Goal: Information Seeking & Learning: Learn about a topic

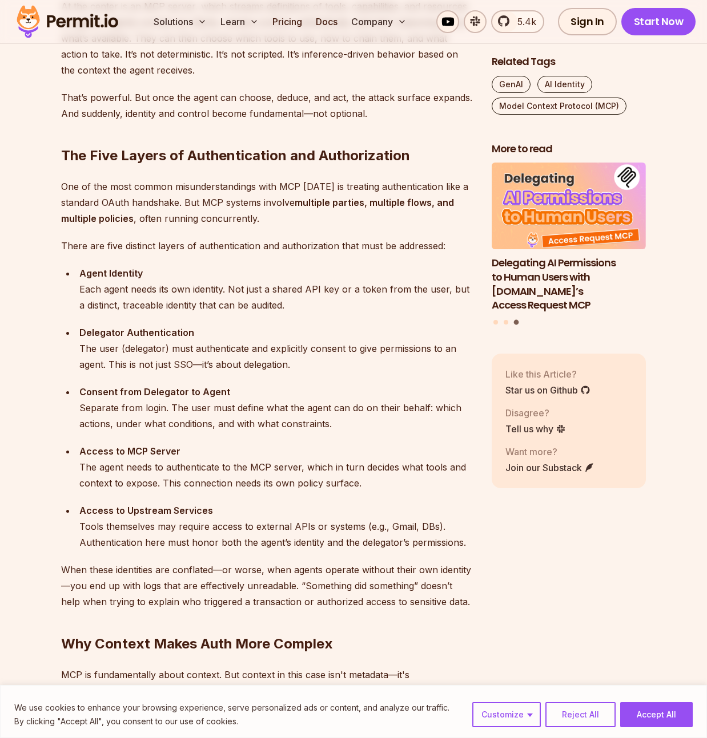
click at [302, 390] on div "Consent from Delegator to Agent Separate from login. The user must define what …" at bounding box center [276, 408] width 394 height 48
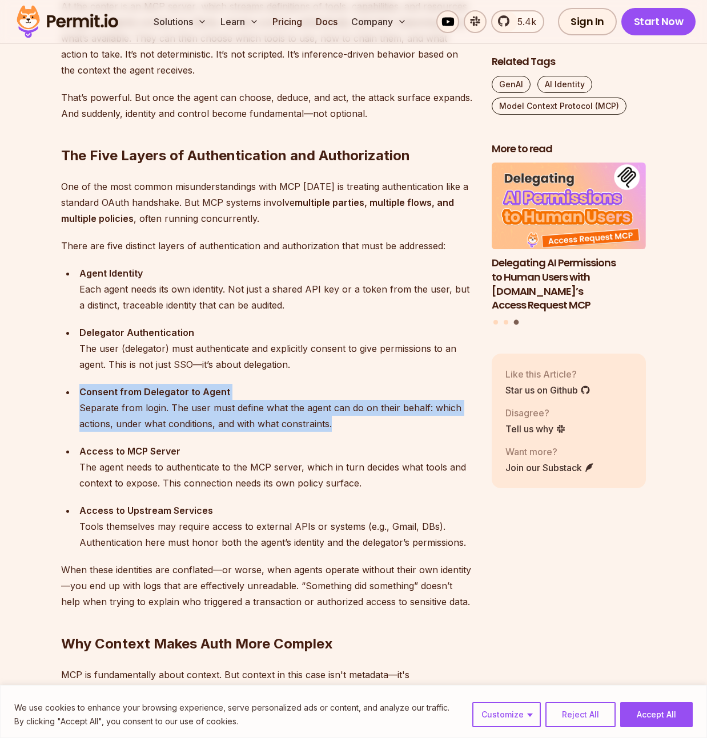
drag, startPoint x: 302, startPoint y: 390, endPoint x: 361, endPoint y: 417, distance: 64.1
click at [361, 417] on div "Consent from Delegator to Agent Separate from login. The user must define what …" at bounding box center [276, 408] width 394 height 48
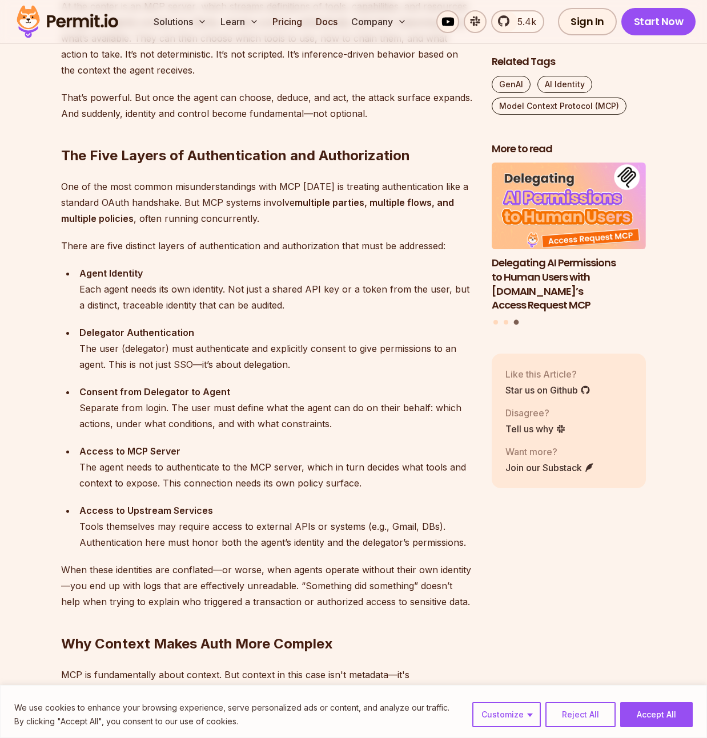
click at [361, 417] on div "Consent from Delegator to Agent Separate from login. The user must define what …" at bounding box center [276, 408] width 394 height 48
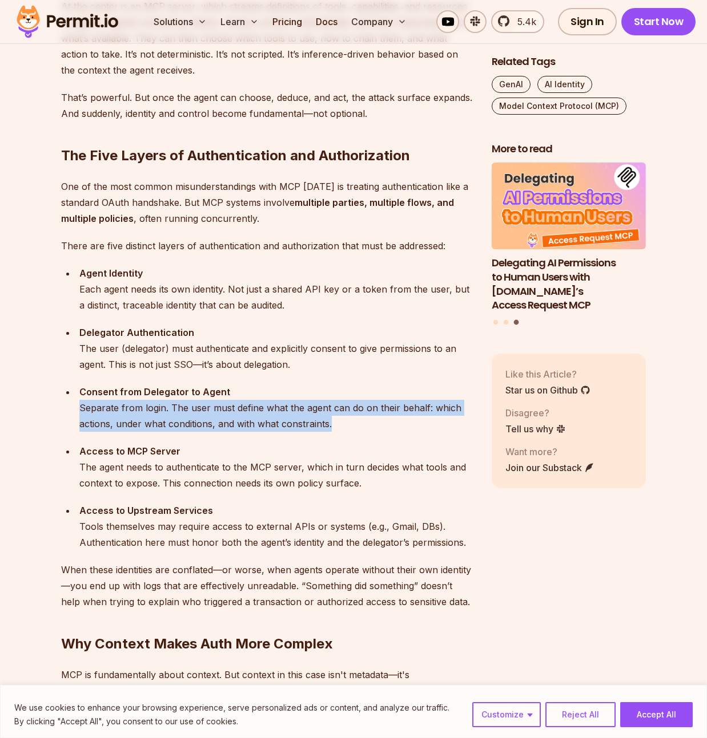
click at [361, 417] on div "Consent from Delegator to Agent Separate from login. The user must define what …" at bounding box center [276, 408] width 394 height 48
click at [361, 422] on div "Consent from Delegator to Agent Separate from login. The user must define what …" at bounding box center [276, 408] width 394 height 48
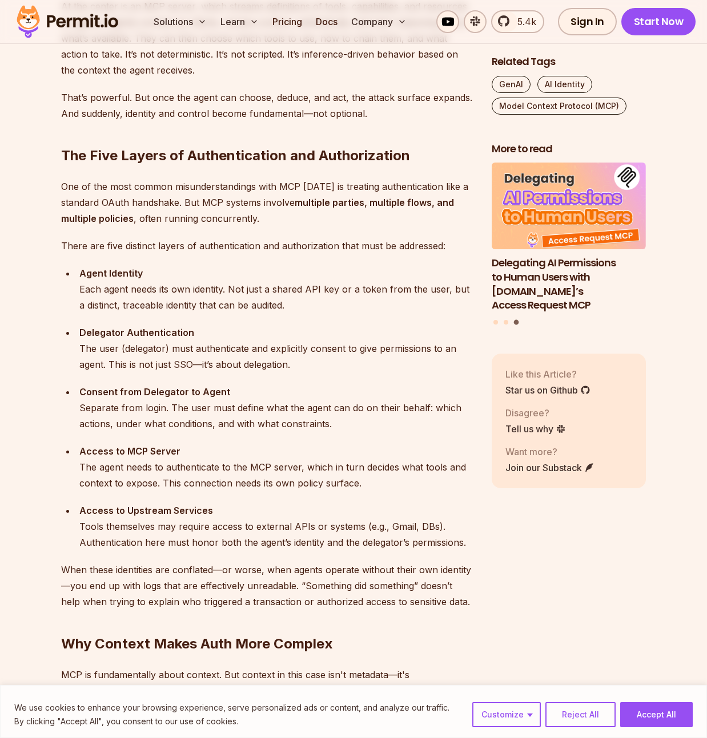
click at [361, 422] on div "Consent from Delegator to Agent Separate from login. The user must define what …" at bounding box center [276, 408] width 394 height 48
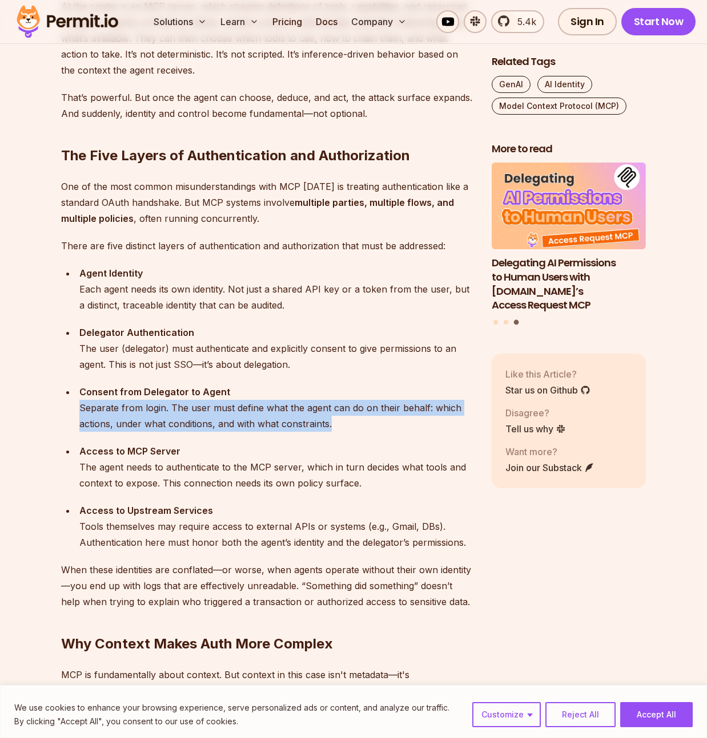
click at [361, 422] on div "Consent from Delegator to Agent Separate from login. The user must define what …" at bounding box center [276, 408] width 394 height 48
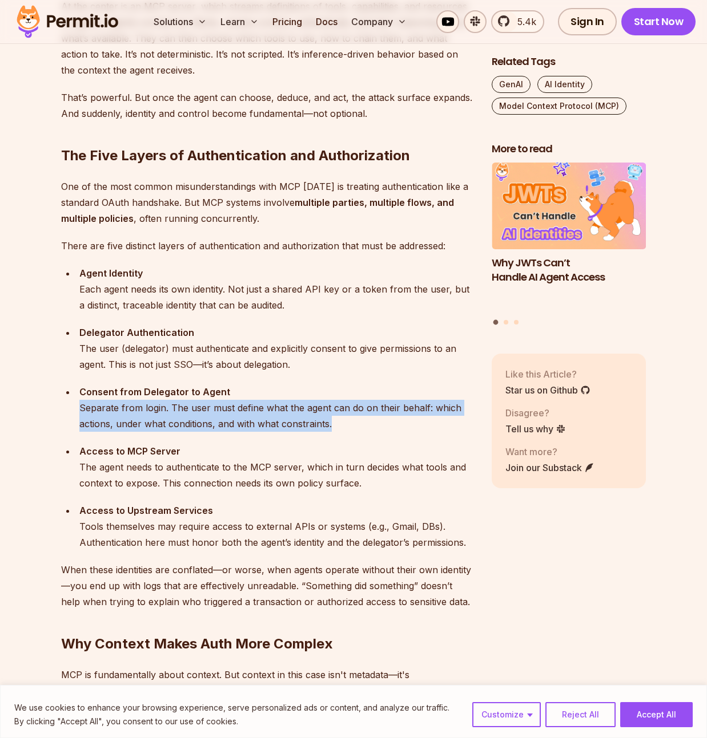
click at [362, 424] on div "Consent from Delegator to Agent Separate from login. The user must define what …" at bounding box center [276, 408] width 394 height 48
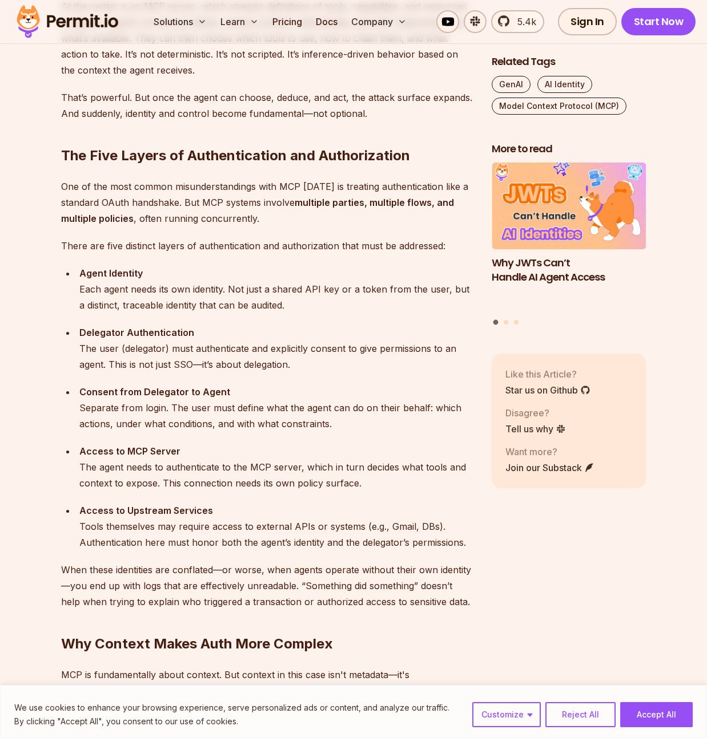
click at [362, 424] on div "Consent from Delegator to Agent Separate from login. The user must define what …" at bounding box center [276, 408] width 394 height 48
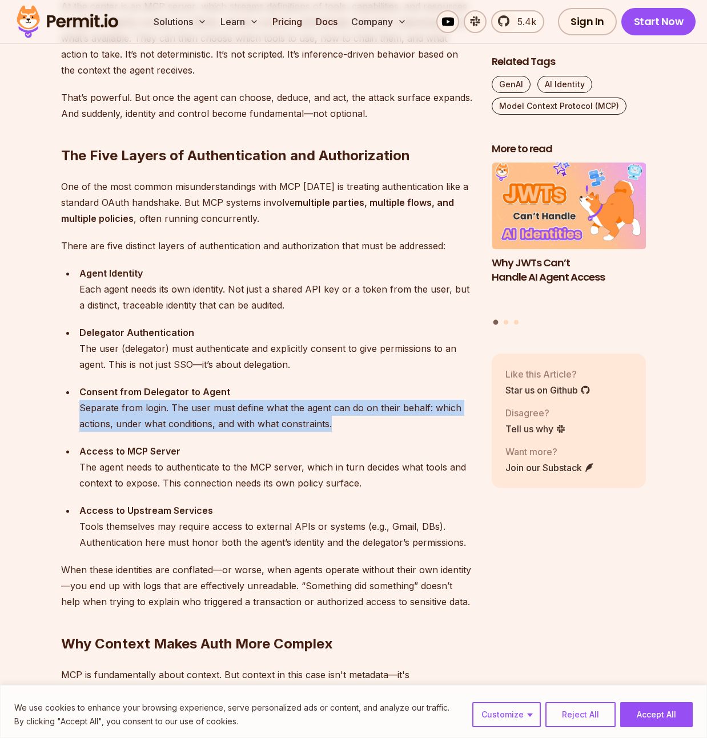
click at [362, 424] on div "Consent from Delegator to Agent Separate from login. The user must define what …" at bounding box center [276, 408] width 394 height 48
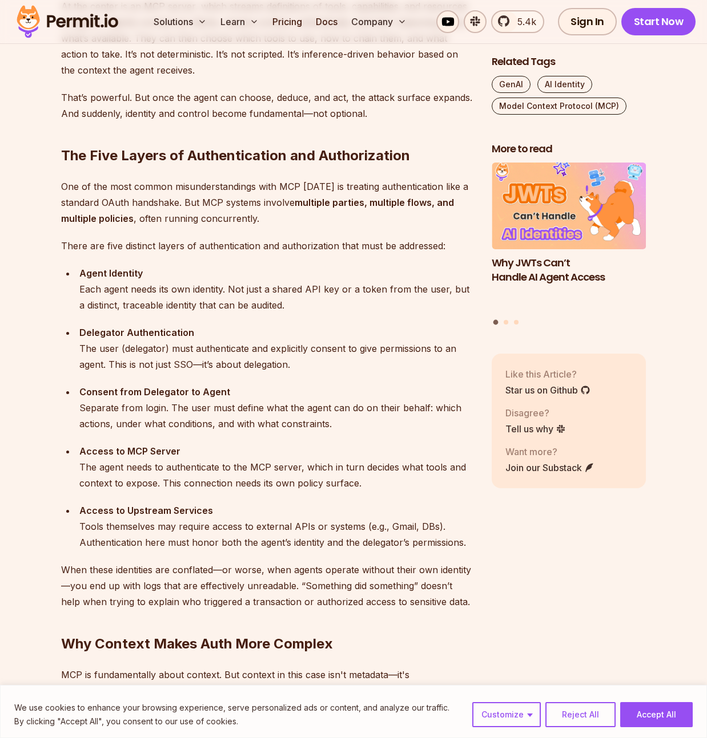
click at [363, 426] on div "Consent from Delegator to Agent Separate from login. The user must define what …" at bounding box center [276, 408] width 394 height 48
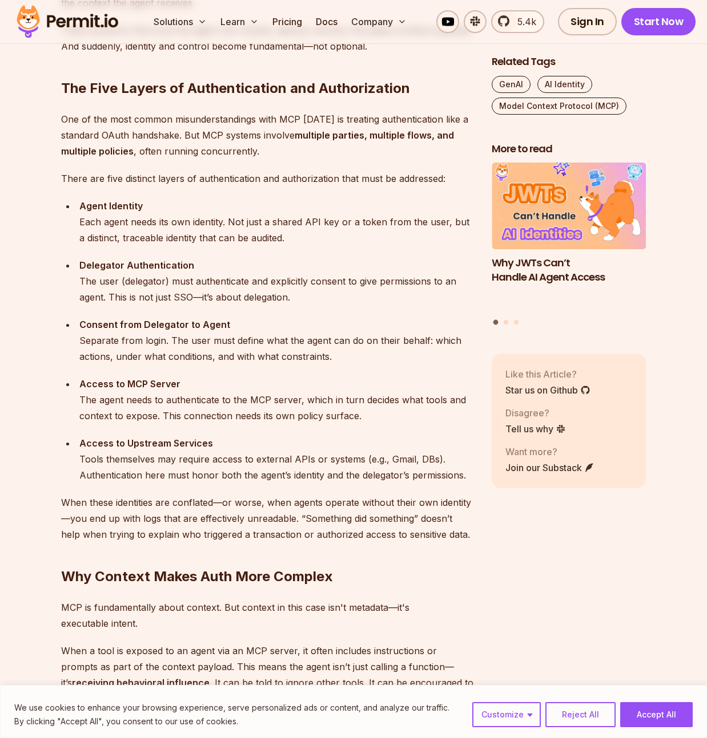
scroll to position [1127, 0]
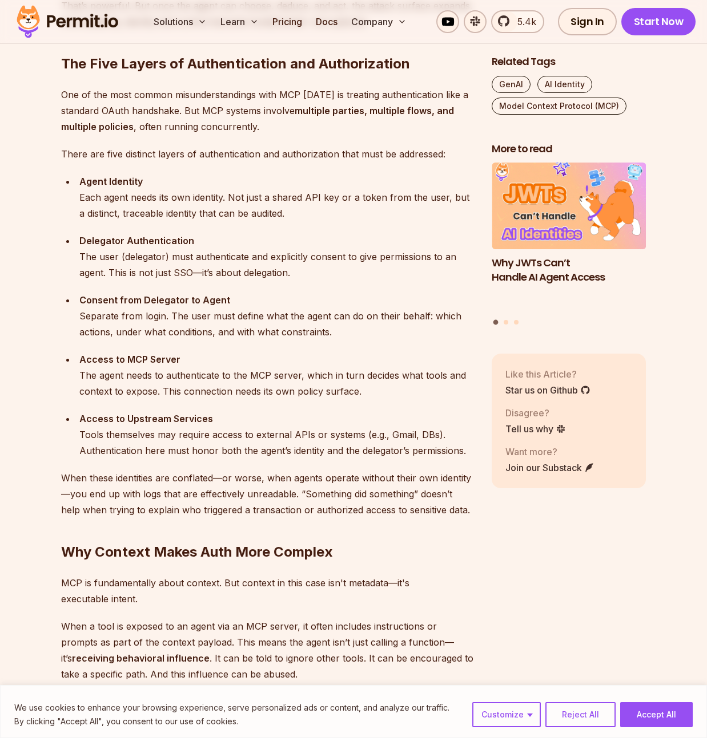
click at [381, 385] on div "Access to MCP Server The agent needs to authenticate to the MCP server, which i…" at bounding box center [276, 376] width 394 height 48
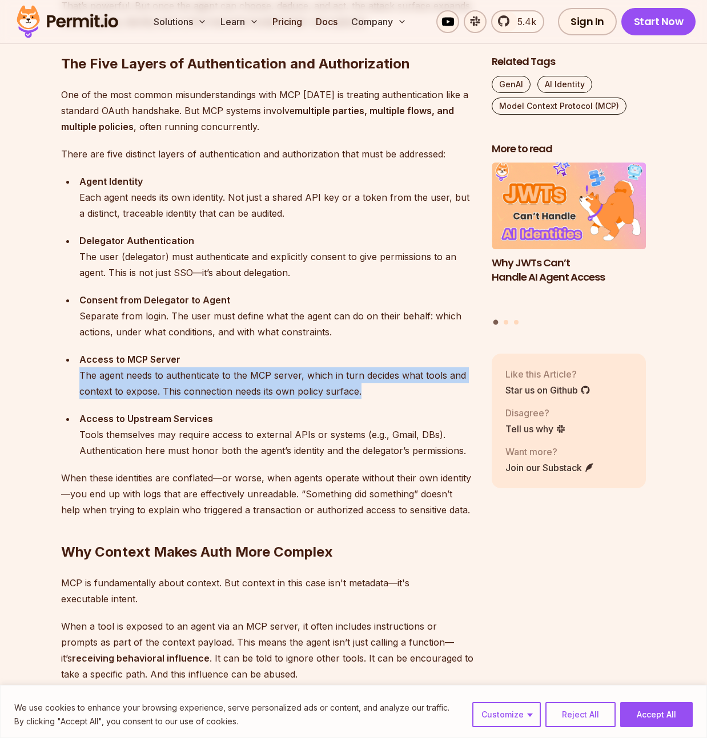
click at [381, 385] on div "Access to MCP Server The agent needs to authenticate to the MCP server, which i…" at bounding box center [276, 376] width 394 height 48
click at [388, 394] on div "Access to MCP Server The agent needs to authenticate to the MCP server, which i…" at bounding box center [276, 376] width 394 height 48
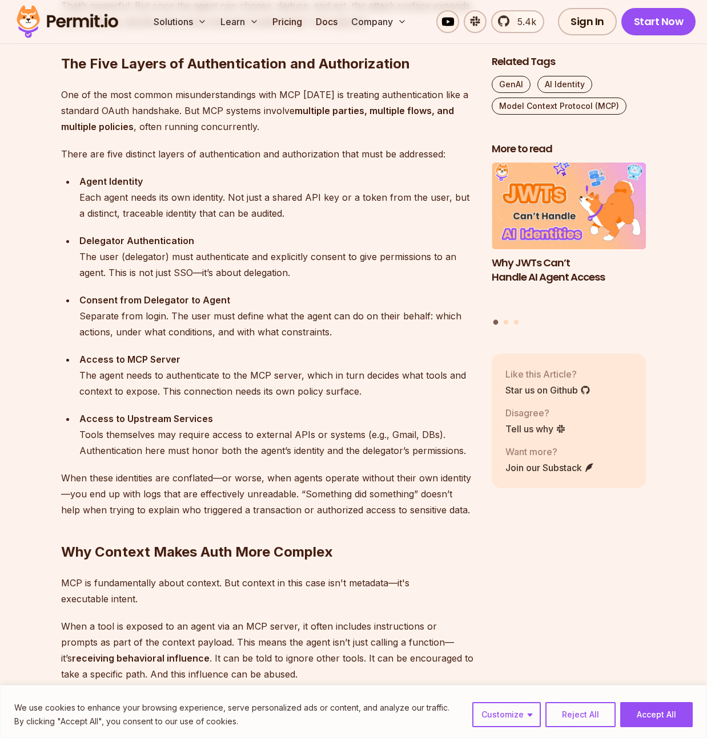
click at [388, 394] on div "Access to MCP Server The agent needs to authenticate to the MCP server, which i…" at bounding box center [276, 376] width 394 height 48
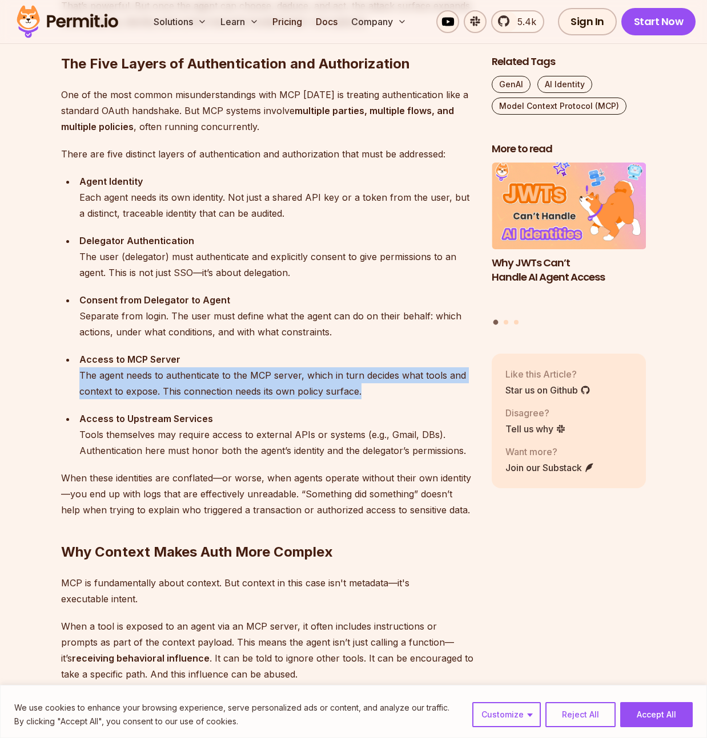
click at [388, 394] on div "Access to MCP Server The agent needs to authenticate to the MCP server, which i…" at bounding box center [276, 376] width 394 height 48
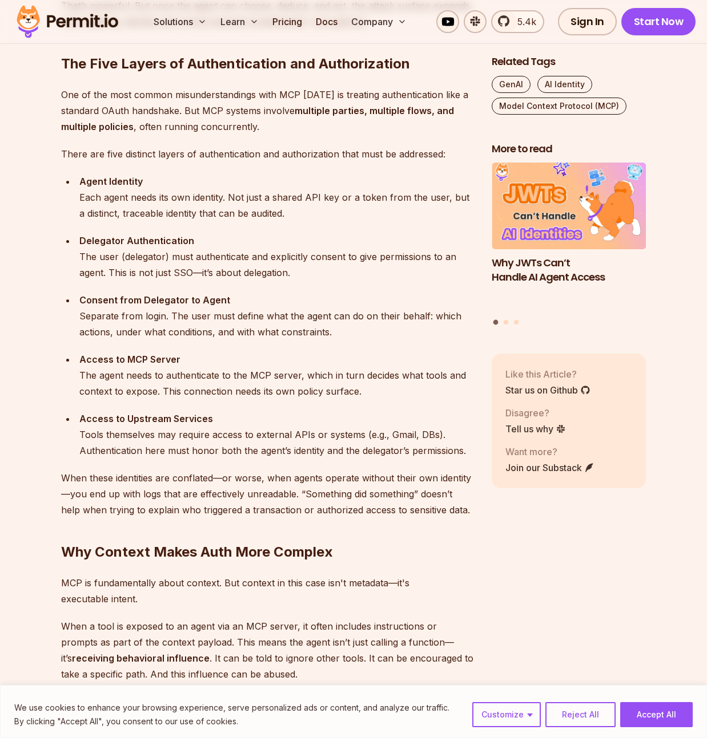
click at [387, 397] on div "Access to MCP Server The agent needs to authenticate to the MCP server, which i…" at bounding box center [276, 376] width 394 height 48
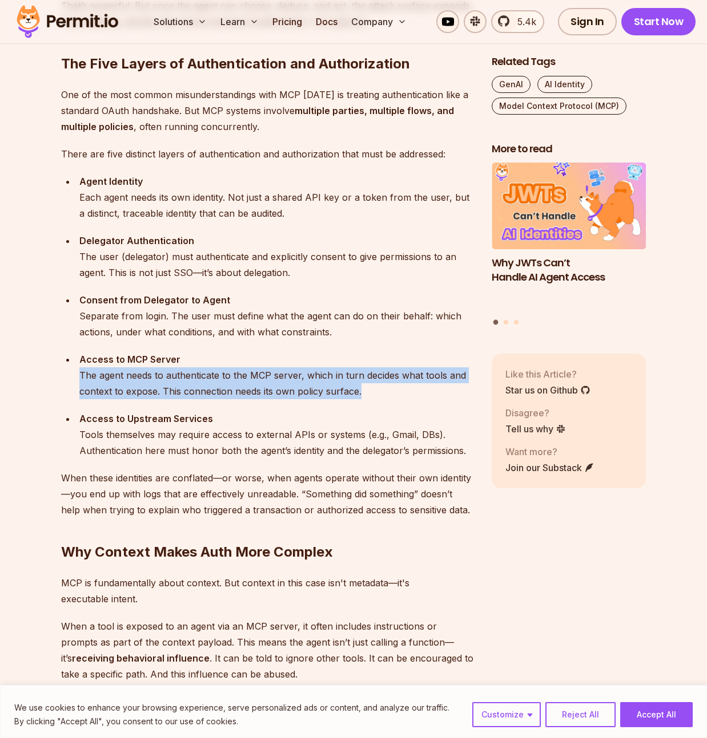
click at [387, 397] on div "Access to MCP Server The agent needs to authenticate to the MCP server, which i…" at bounding box center [276, 376] width 394 height 48
click at [386, 389] on div "Access to MCP Server The agent needs to authenticate to the MCP server, which i…" at bounding box center [276, 376] width 394 height 48
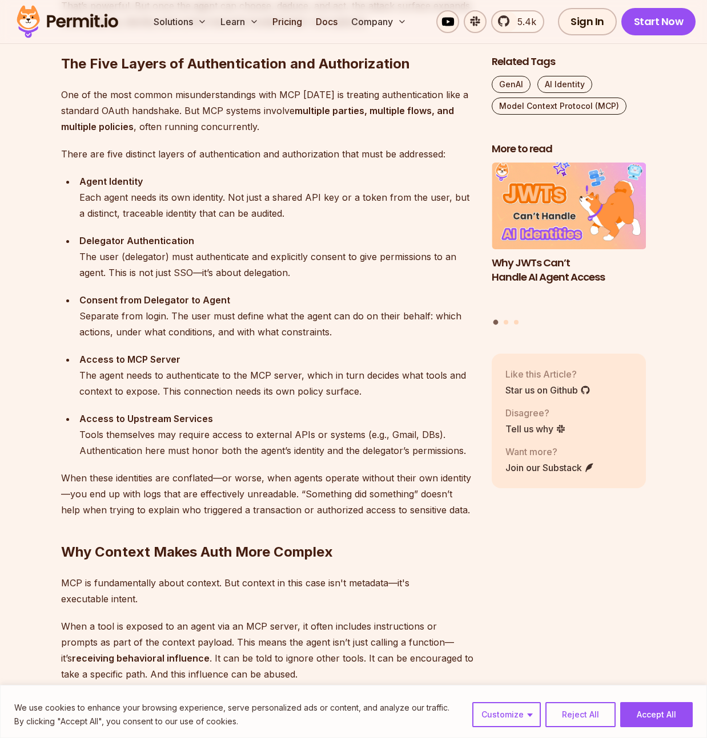
click at [386, 389] on div "Access to MCP Server The agent needs to authenticate to the MCP server, which i…" at bounding box center [276, 376] width 394 height 48
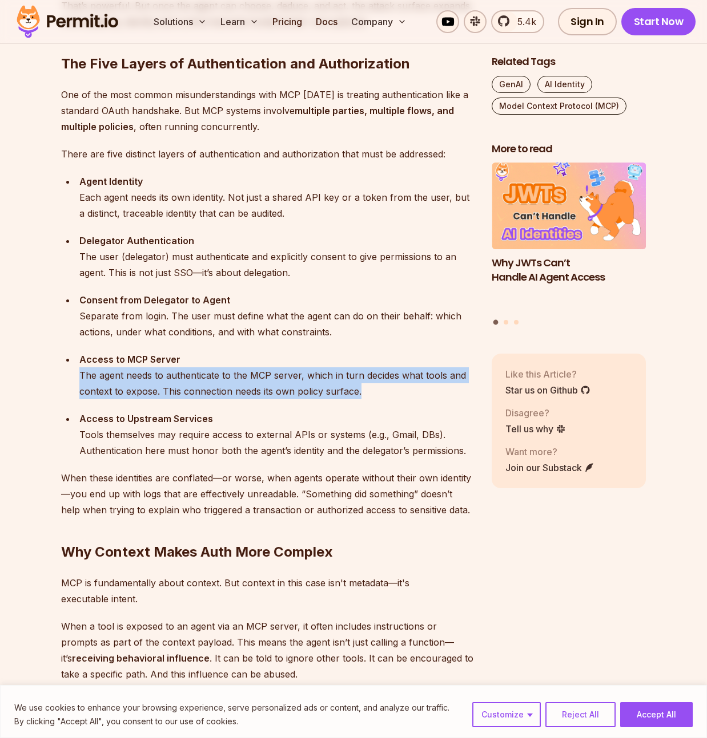
click at [386, 389] on div "Access to MCP Server The agent needs to authenticate to the MCP server, which i…" at bounding box center [276, 376] width 394 height 48
click at [385, 398] on div "Access to MCP Server The agent needs to authenticate to the MCP server, which i…" at bounding box center [276, 376] width 394 height 48
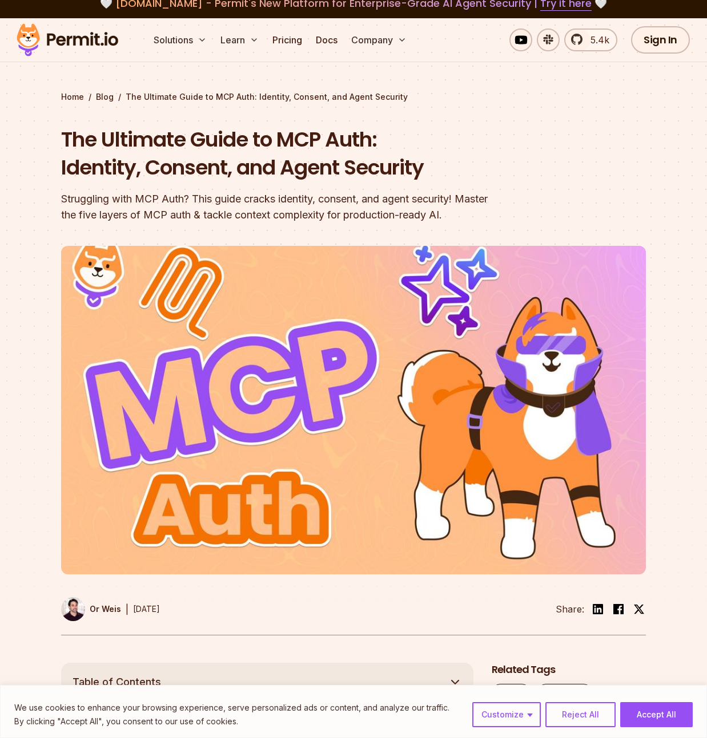
scroll to position [0, 0]
